Goal: Information Seeking & Learning: Learn about a topic

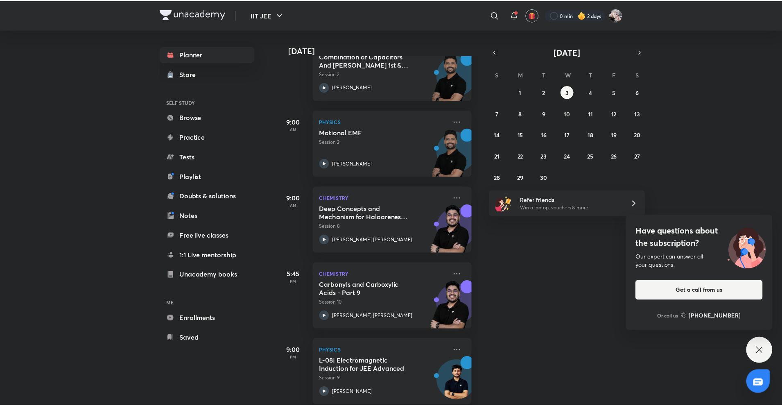
scroll to position [363, 0]
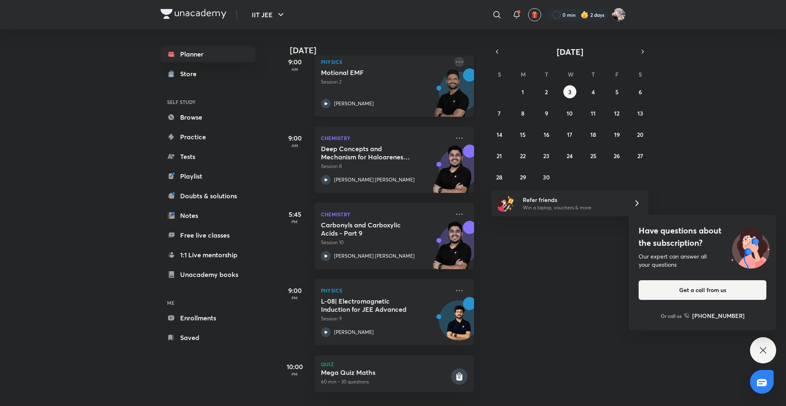
click at [456, 61] on icon at bounding box center [459, 61] width 7 height 1
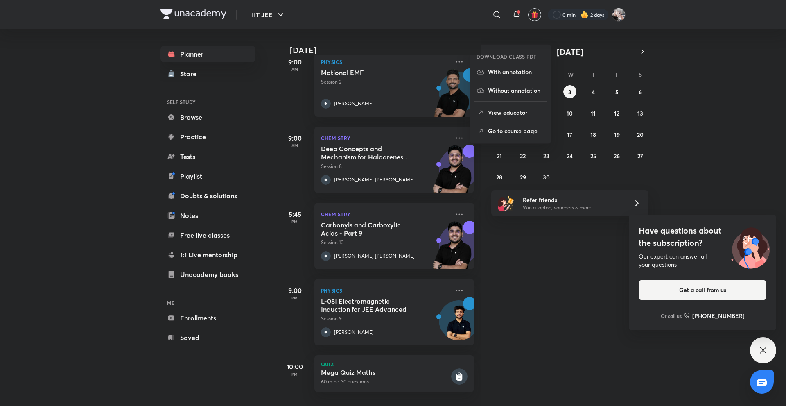
click at [494, 127] on p "Go to course page" at bounding box center [516, 131] width 57 height 9
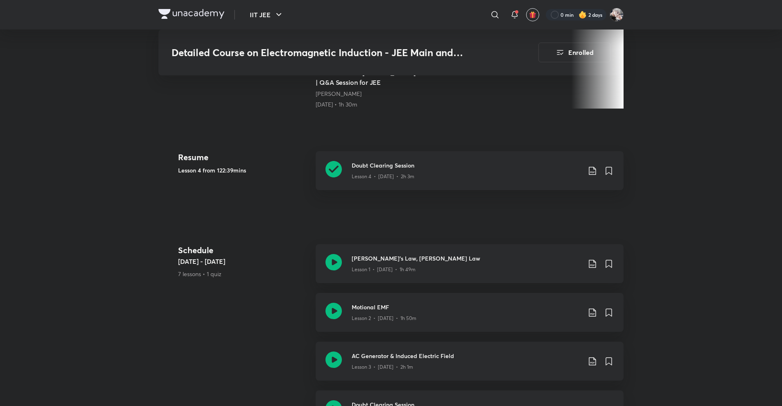
scroll to position [328, 0]
click at [402, 172] on div "Doubt Clearing Session Lesson 4 • [DATE] • 2h 3m" at bounding box center [470, 169] width 308 height 39
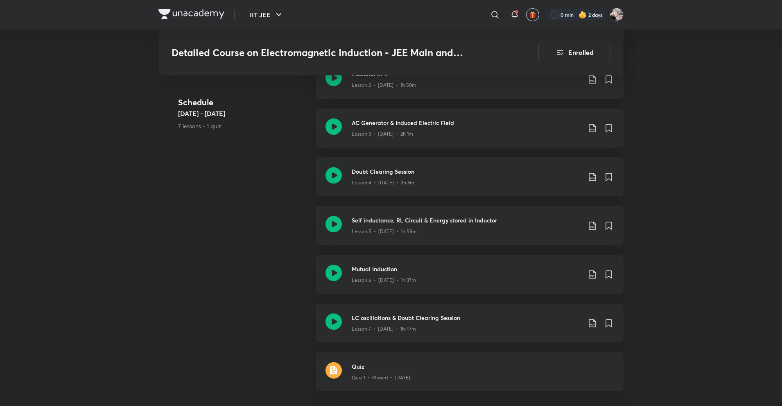
scroll to position [573, 0]
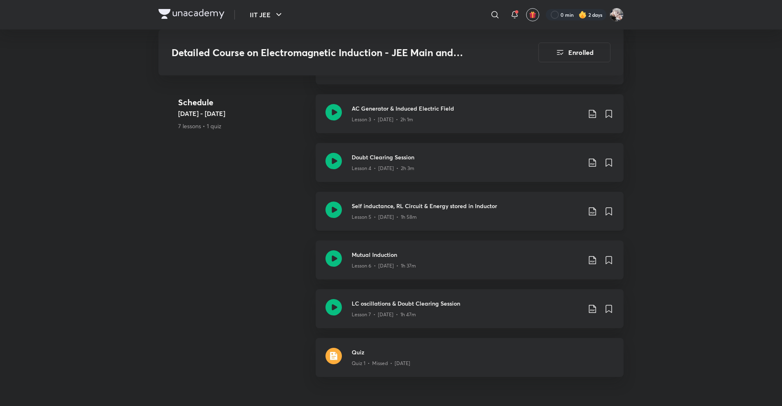
click at [413, 213] on p "Lesson 5 • [DATE] • 1h 58m" at bounding box center [384, 216] width 65 height 7
